Goal: Task Accomplishment & Management: Use online tool/utility

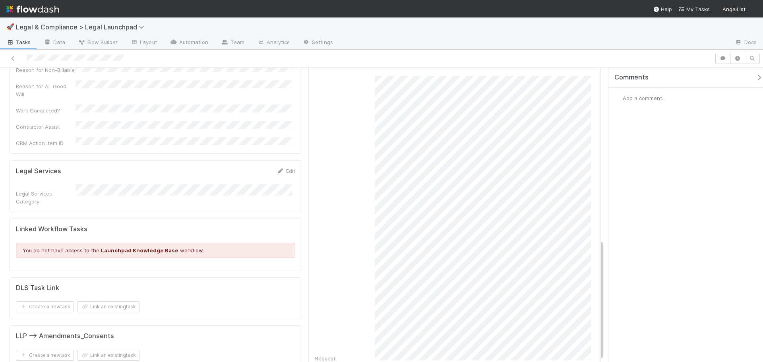
scroll to position [423, 0]
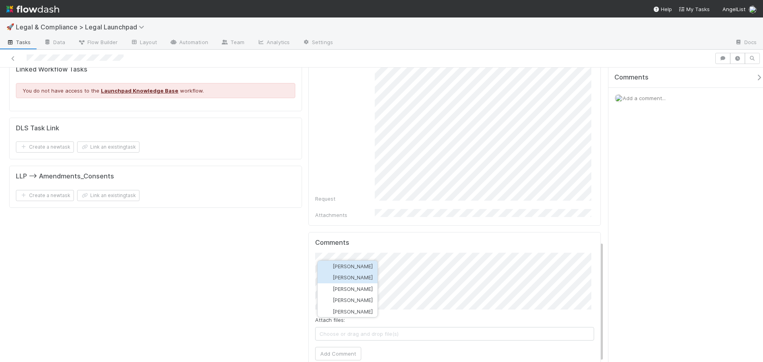
click at [349, 277] on span "[PERSON_NAME]" at bounding box center [353, 277] width 40 height 6
click at [341, 347] on button "Add Comment" at bounding box center [338, 354] width 46 height 14
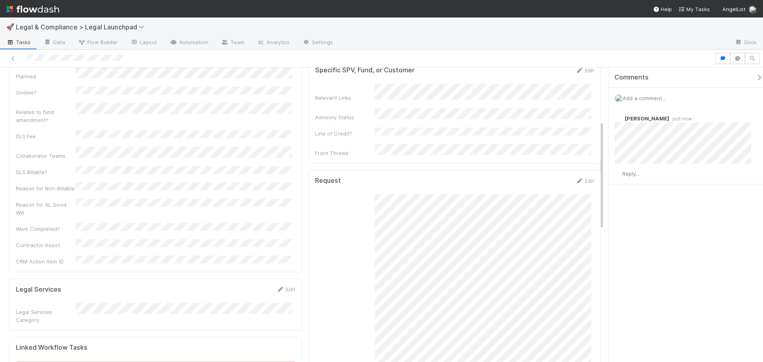
scroll to position [0, 0]
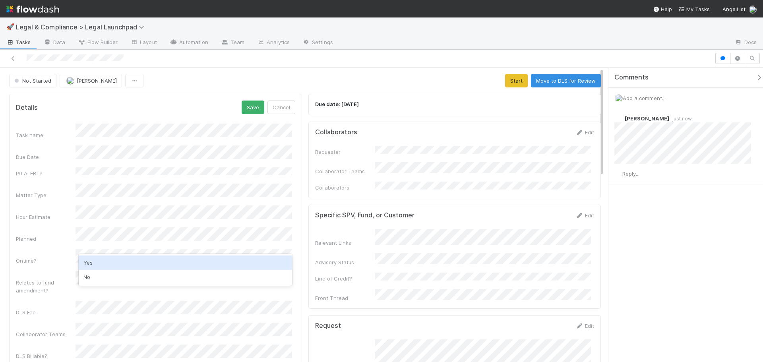
click at [123, 260] on div "Yes" at bounding box center [185, 263] width 213 height 14
click at [53, 235] on div "Planned" at bounding box center [46, 239] width 60 height 8
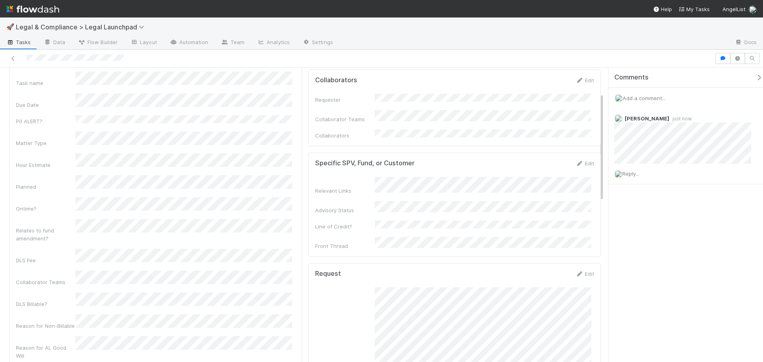
scroll to position [119, 0]
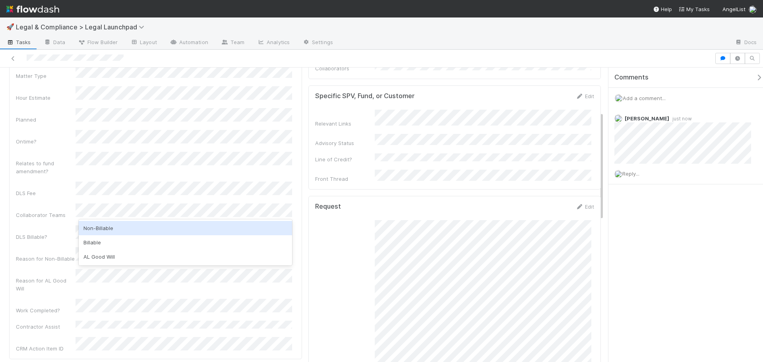
click at [124, 231] on div "Non-Billable" at bounding box center [185, 228] width 213 height 14
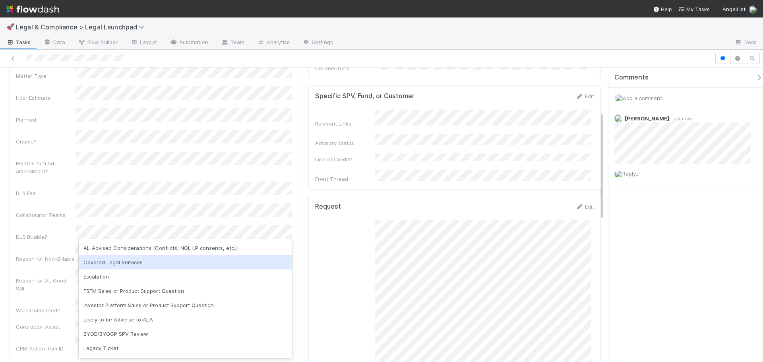
click at [127, 265] on div "Covered Legal Services" at bounding box center [185, 262] width 213 height 14
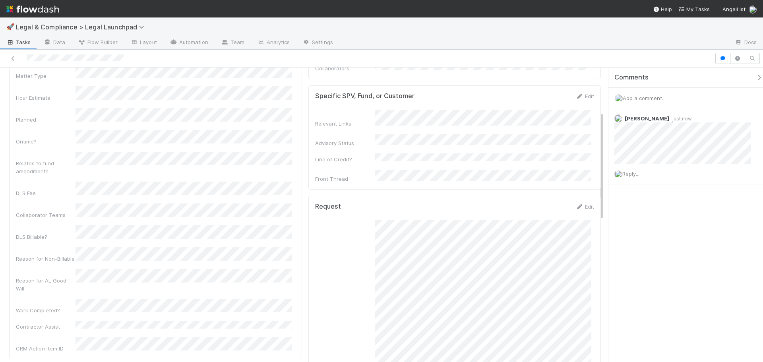
drag, startPoint x: 39, startPoint y: 220, endPoint x: 42, endPoint y: 217, distance: 4.2
click at [39, 220] on div "Task name Due Date P0 ALERT? Matter Type Hour Estimate Planned Ontime? Relates …" at bounding box center [155, 178] width 279 height 348
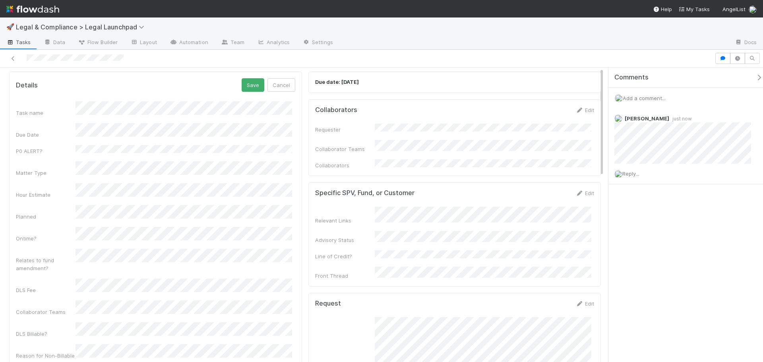
scroll to position [0, 0]
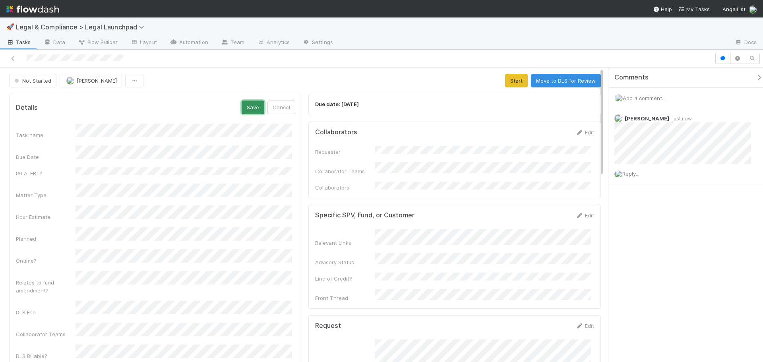
click at [247, 109] on button "Save" at bounding box center [253, 108] width 23 height 14
click at [519, 82] on button "Start" at bounding box center [516, 81] width 23 height 14
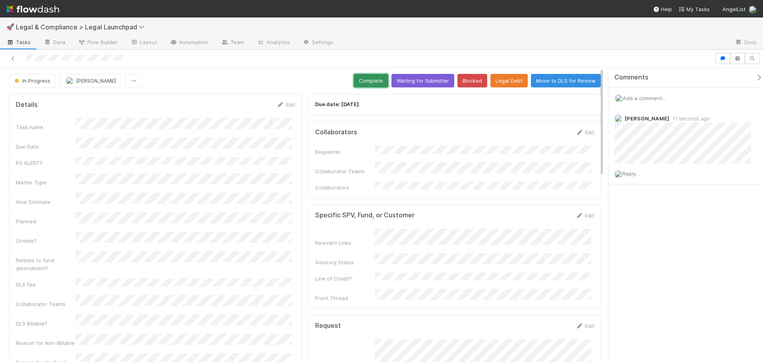
click at [358, 78] on button "Complete" at bounding box center [371, 81] width 35 height 14
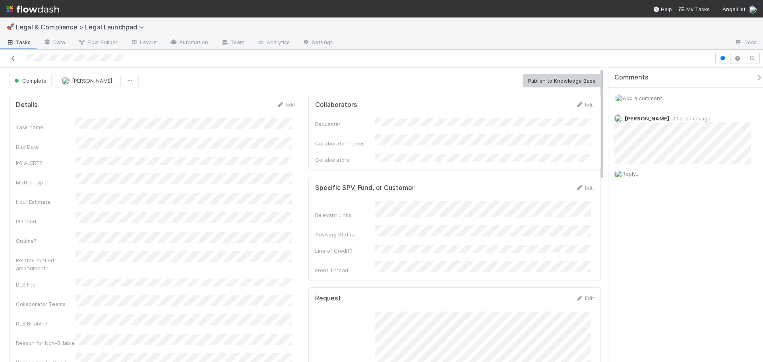
click at [13, 57] on icon at bounding box center [13, 58] width 8 height 5
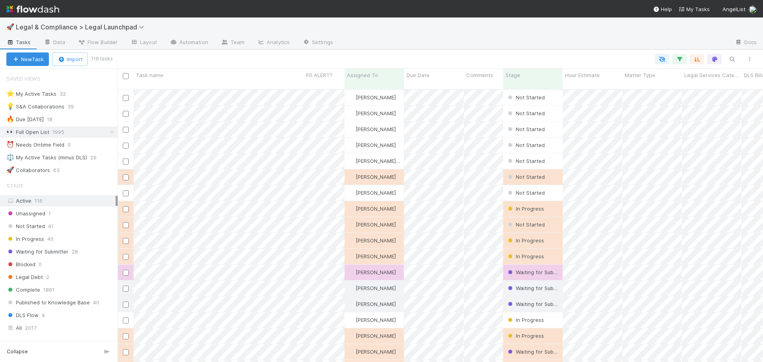
scroll to position [274, 640]
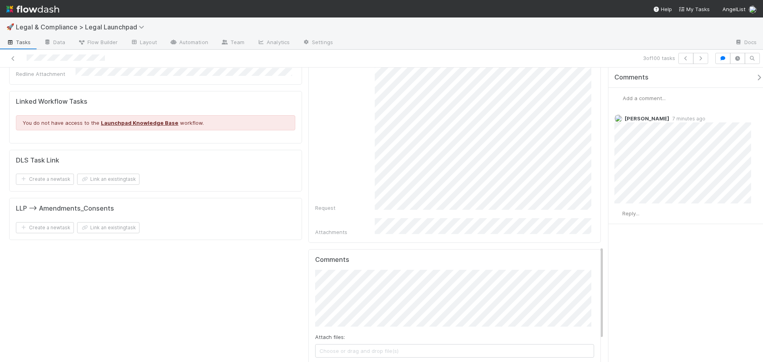
scroll to position [474, 0]
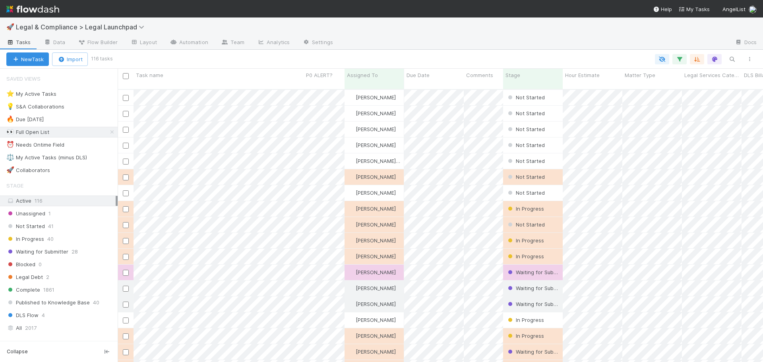
scroll to position [274, 640]
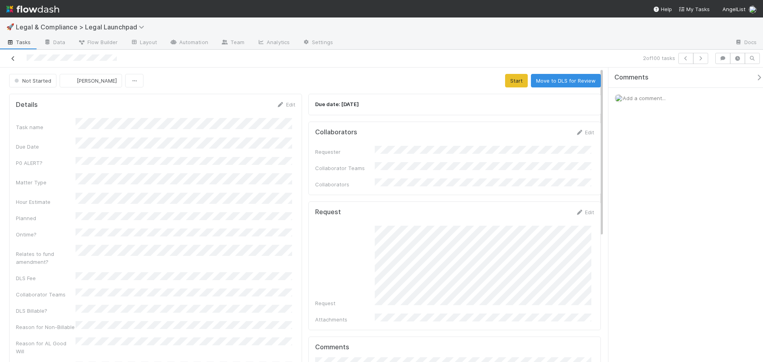
click at [15, 58] on icon at bounding box center [13, 58] width 8 height 5
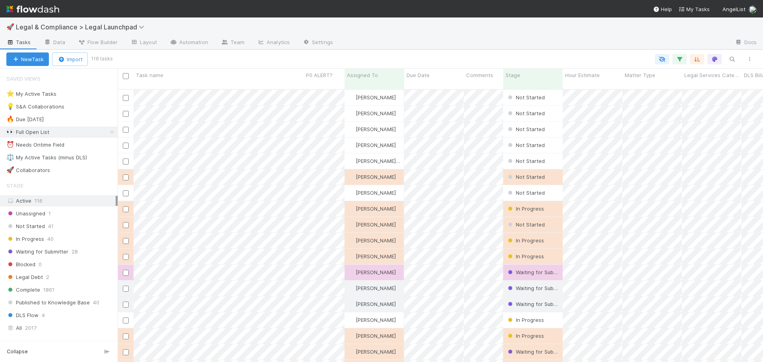
scroll to position [274, 640]
click at [84, 161] on div "⚖️ My Active Tasks (minus DLS)" at bounding box center [46, 158] width 81 height 10
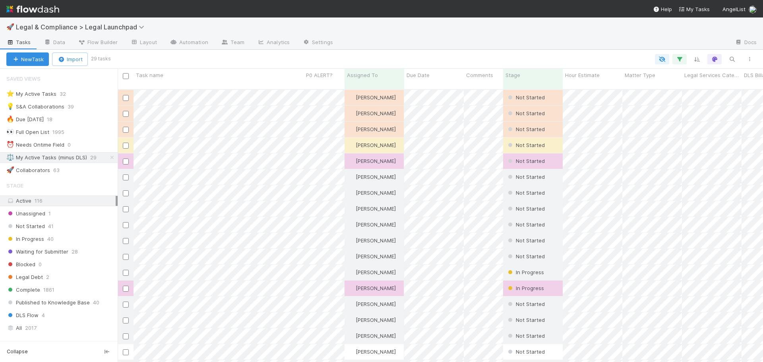
scroll to position [274, 640]
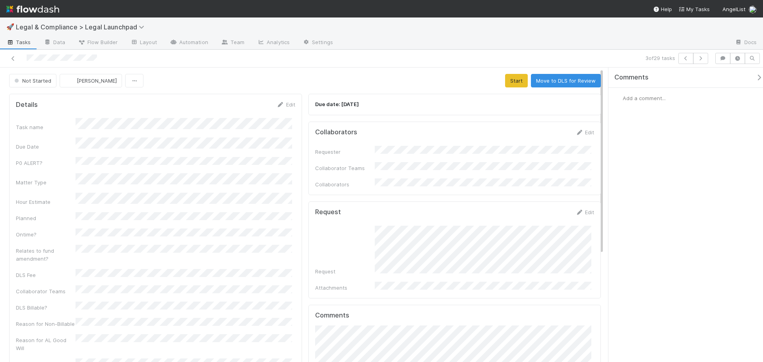
scroll to position [80, 0]
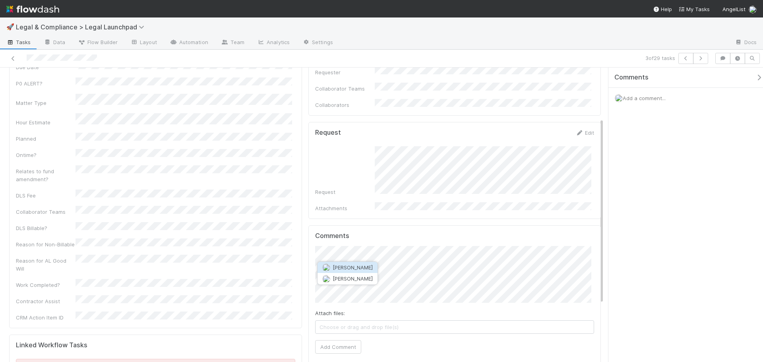
click at [366, 270] on span "[PERSON_NAME]" at bounding box center [353, 267] width 40 height 6
click at [341, 340] on button "Add Comment" at bounding box center [338, 347] width 46 height 14
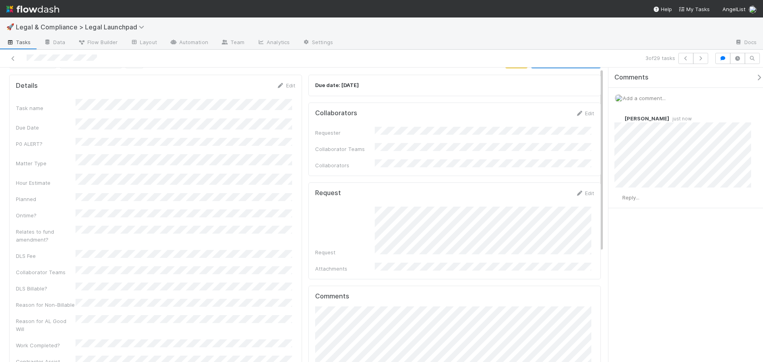
scroll to position [0, 0]
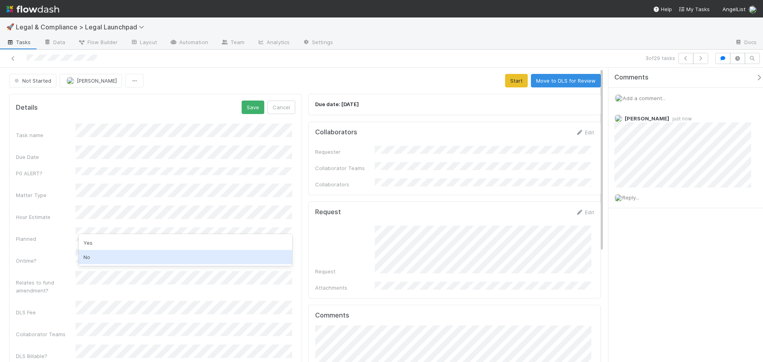
click at [124, 256] on div "No" at bounding box center [185, 257] width 213 height 14
click at [122, 260] on div "Yes" at bounding box center [185, 263] width 213 height 14
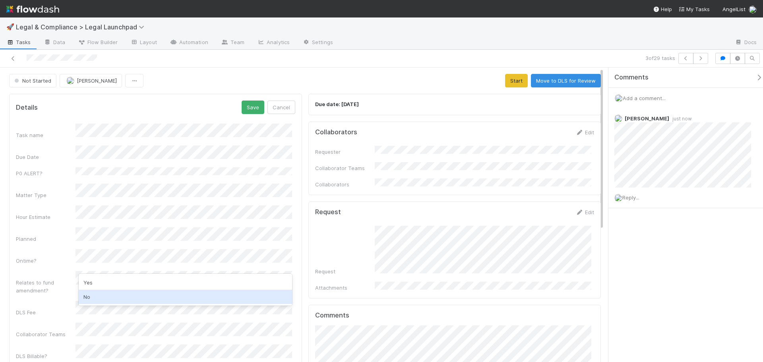
click at [118, 295] on div "No" at bounding box center [185, 297] width 213 height 14
click at [37, 235] on div "Planned" at bounding box center [46, 239] width 60 height 8
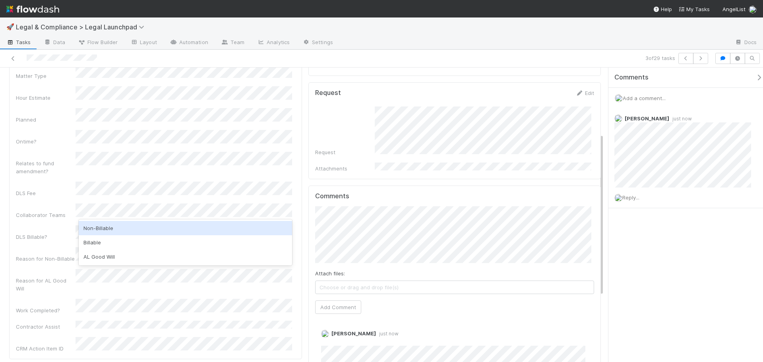
click at [114, 230] on div "Non-Billable" at bounding box center [185, 228] width 213 height 14
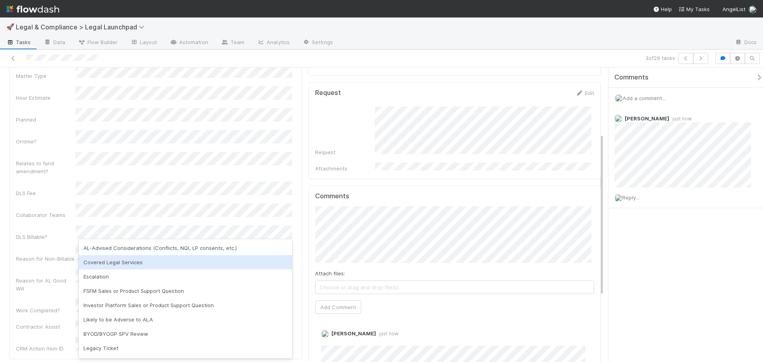
click at [142, 259] on div "Covered Legal Services" at bounding box center [185, 262] width 213 height 14
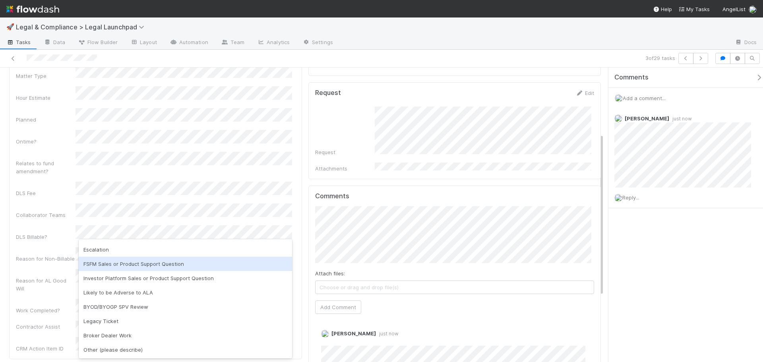
scroll to position [0, 0]
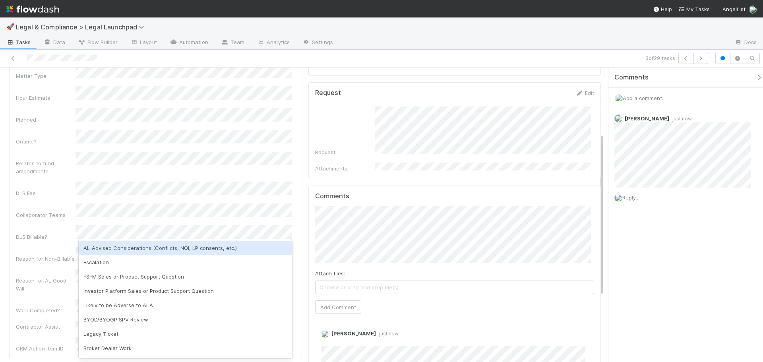
click at [19, 200] on div "Task name Due Date P0 ALERT? Matter Type Hour Estimate Planned Ontime? Relates …" at bounding box center [155, 178] width 279 height 348
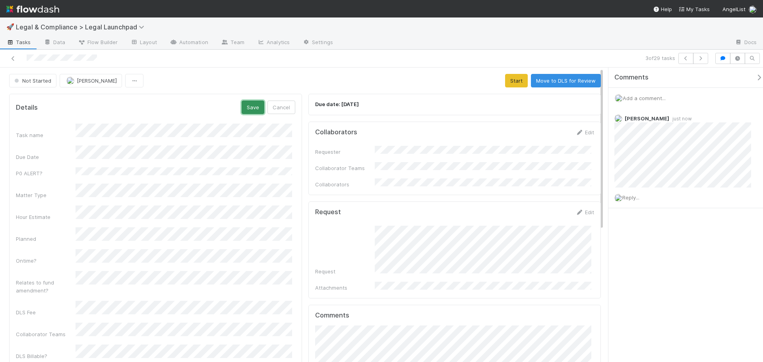
click at [243, 108] on button "Save" at bounding box center [253, 108] width 23 height 14
click at [507, 84] on button "Start" at bounding box center [516, 81] width 23 height 14
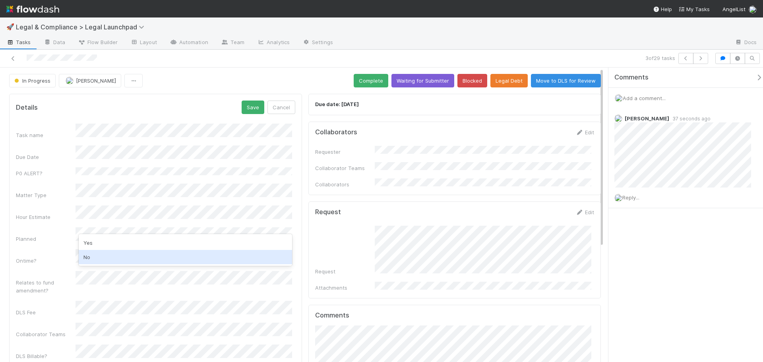
click at [120, 253] on div "No" at bounding box center [185, 257] width 213 height 14
click at [57, 227] on div "Planned" at bounding box center [155, 235] width 279 height 16
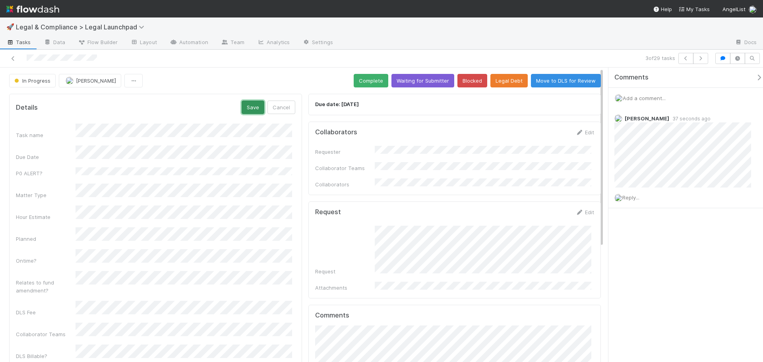
click at [254, 112] on button "Save" at bounding box center [253, 108] width 23 height 14
click at [366, 76] on button "Complete" at bounding box center [371, 81] width 35 height 14
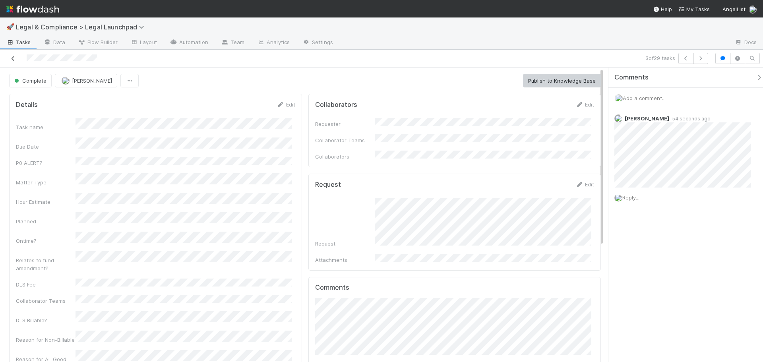
click at [14, 59] on icon at bounding box center [13, 58] width 8 height 5
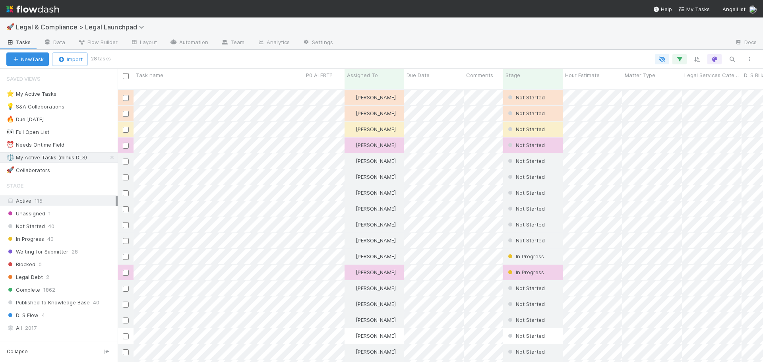
scroll to position [274, 640]
